Goal: Transaction & Acquisition: Purchase product/service

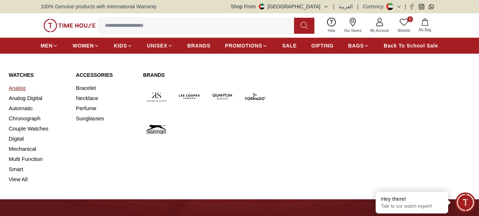
click at [21, 88] on link "Analog" at bounding box center [38, 88] width 58 height 10
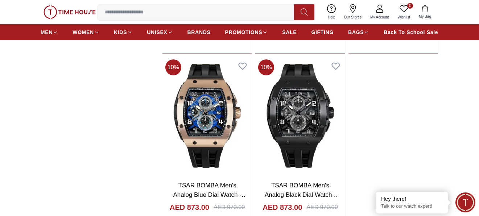
scroll to position [1232, 0]
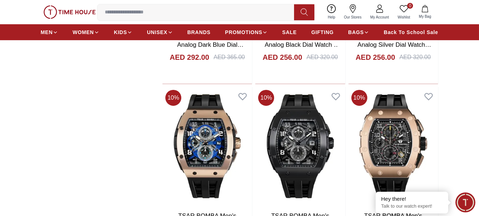
scroll to position [1123, 0]
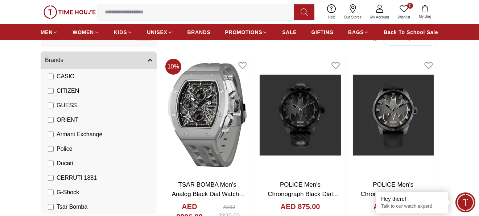
scroll to position [33, 0]
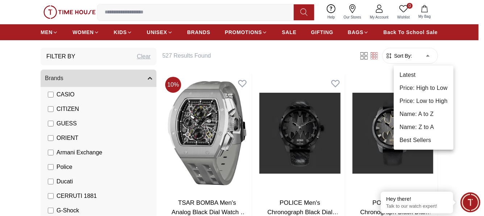
click at [433, 89] on li "Price: High to Low" at bounding box center [424, 88] width 60 height 13
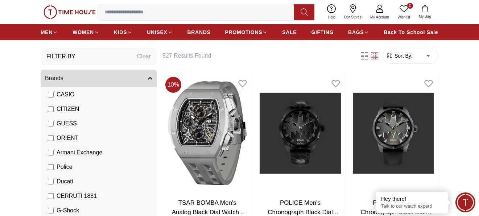
type input "*"
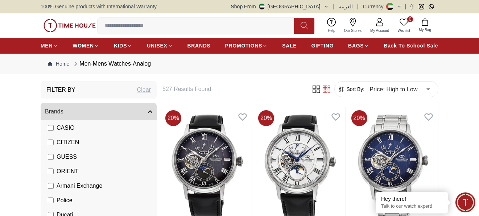
click at [354, 24] on icon at bounding box center [352, 22] width 6 height 9
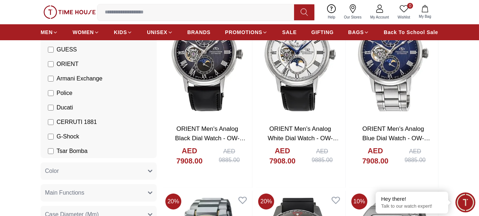
scroll to position [72, 0]
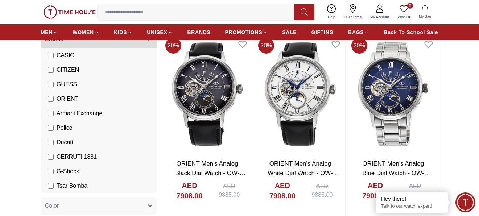
click at [70, 81] on span "GUESS" at bounding box center [67, 84] width 20 height 9
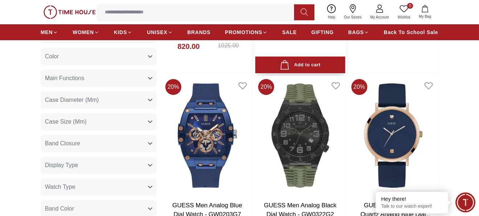
scroll to position [111, 0]
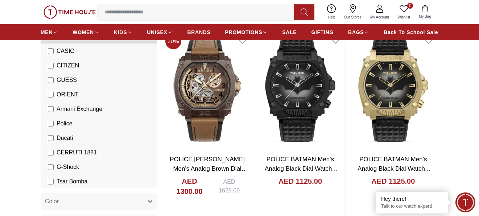
scroll to position [47, 0]
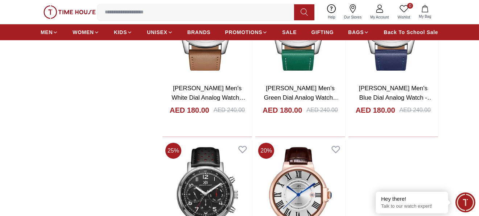
scroll to position [1341, 0]
